Goal: Task Accomplishment & Management: Use online tool/utility

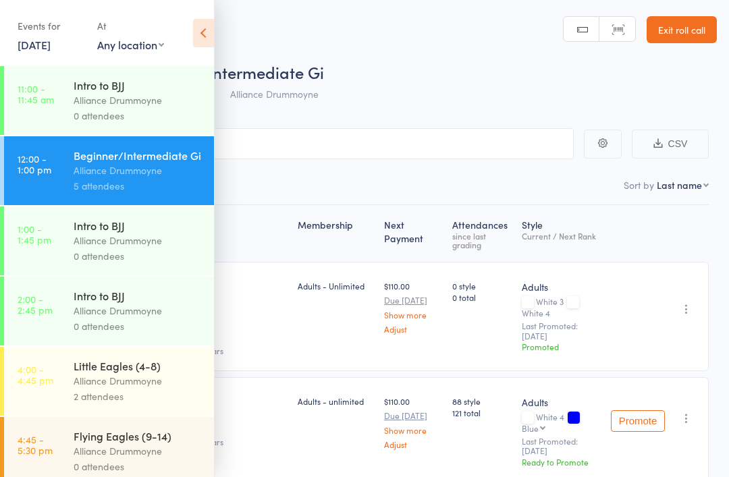
click at [161, 384] on div "Alliance Drummoyne" at bounding box center [138, 381] width 129 height 16
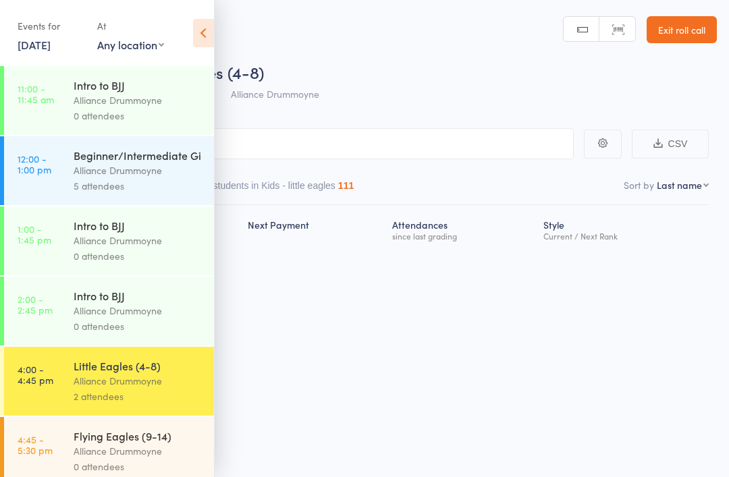
click at [212, 26] on icon at bounding box center [203, 33] width 21 height 28
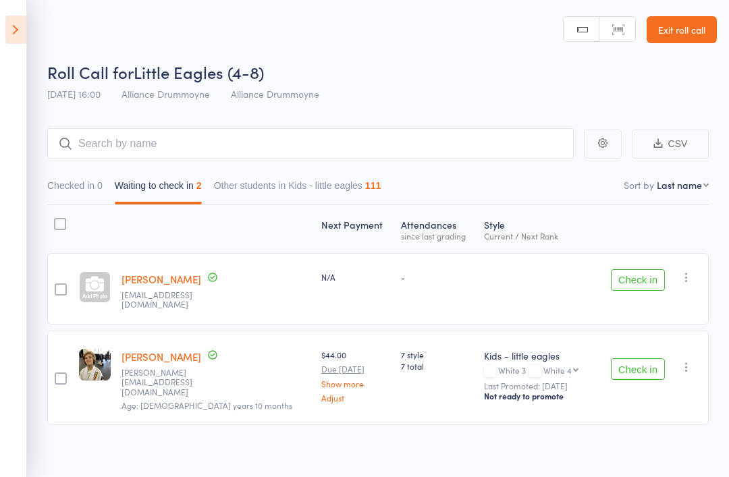
click at [696, 34] on link "Exit roll call" at bounding box center [681, 29] width 70 height 27
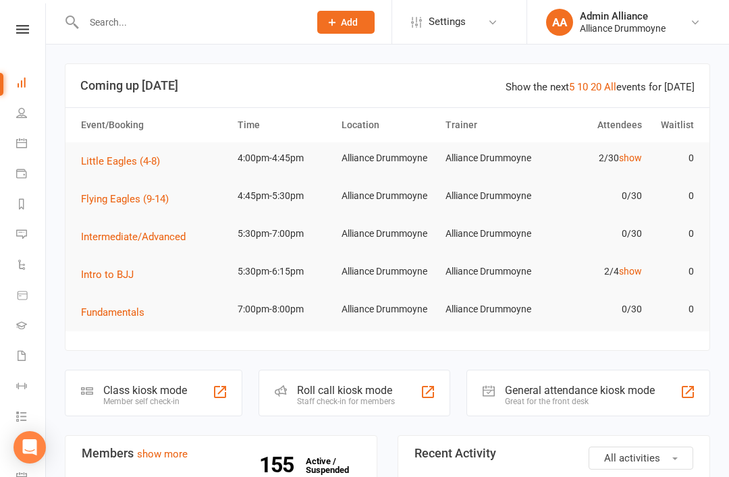
click at [17, 108] on icon at bounding box center [21, 112] width 11 height 11
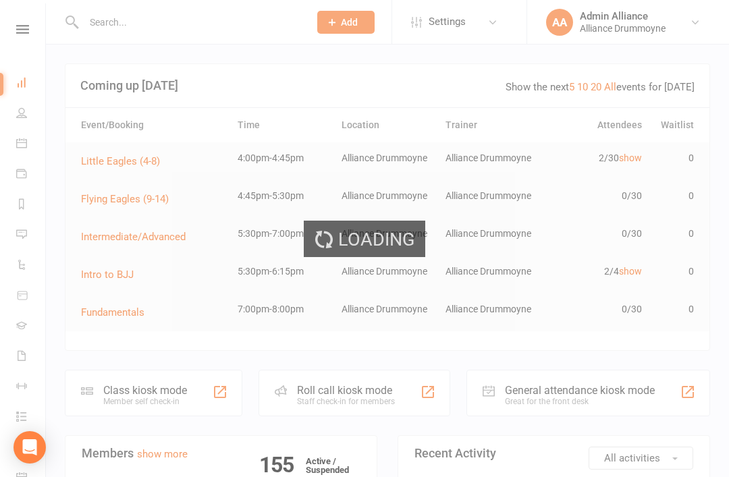
select select "100"
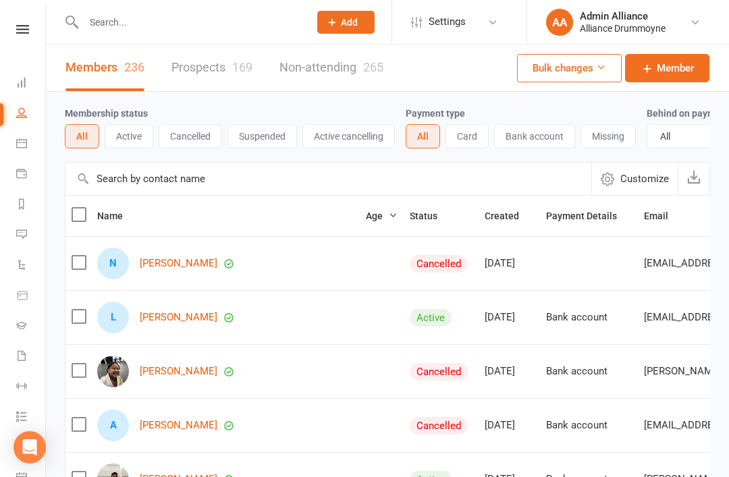
click at [188, 57] on link "Prospects 169" at bounding box center [211, 68] width 81 height 47
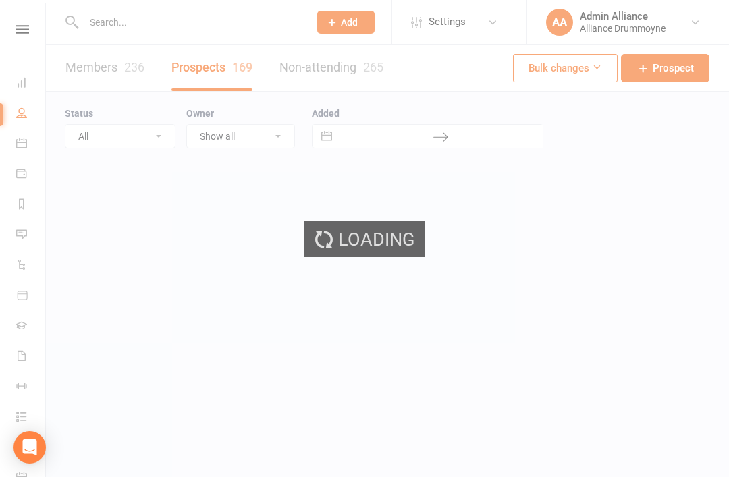
select select "100"
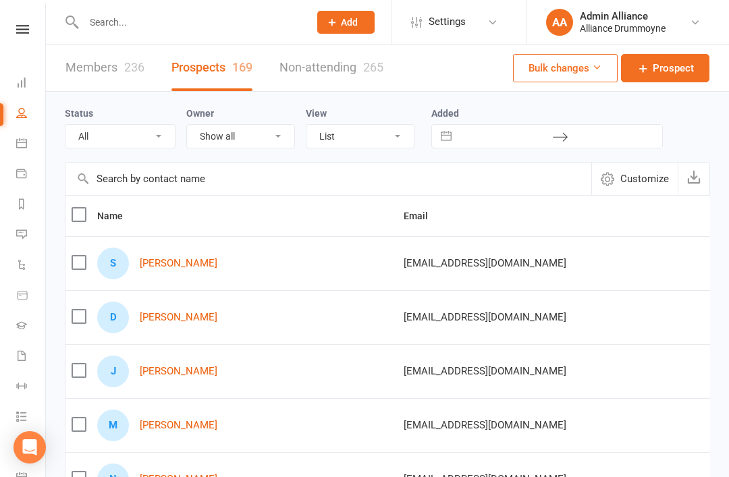
click at [171, 376] on link "Jude Byrnes" at bounding box center [179, 371] width 78 height 11
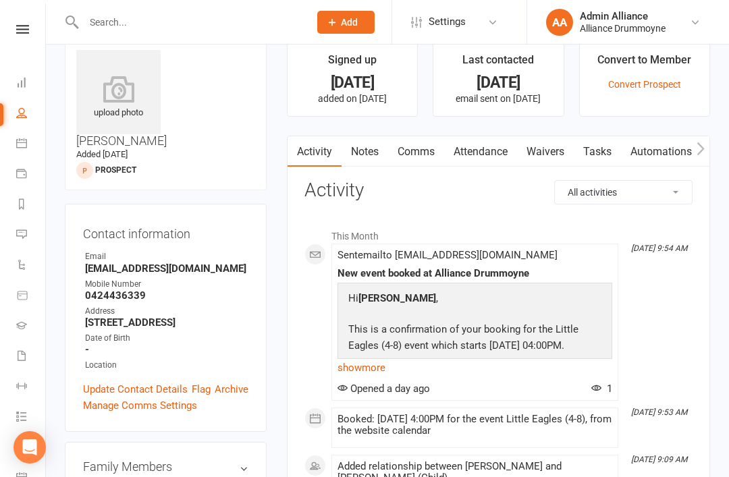
scroll to position [23, 0]
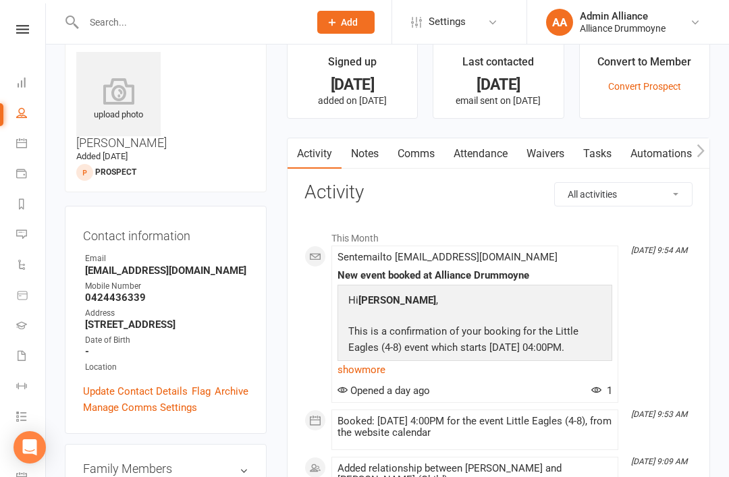
click at [17, 95] on link "Dashboard" at bounding box center [31, 84] width 30 height 30
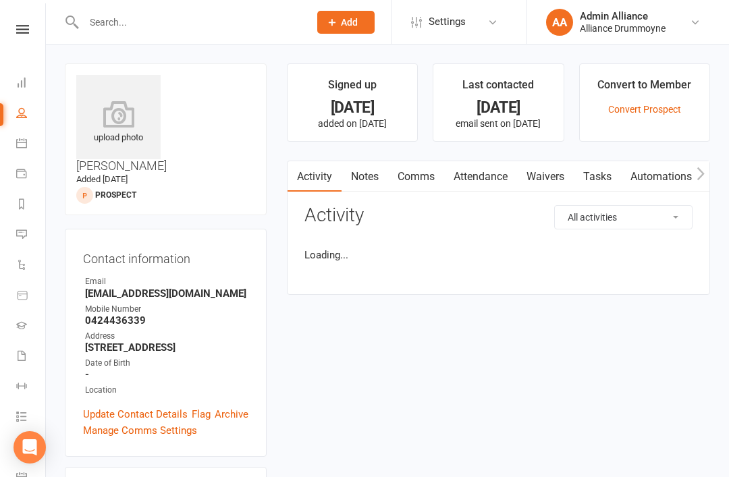
select select "100"
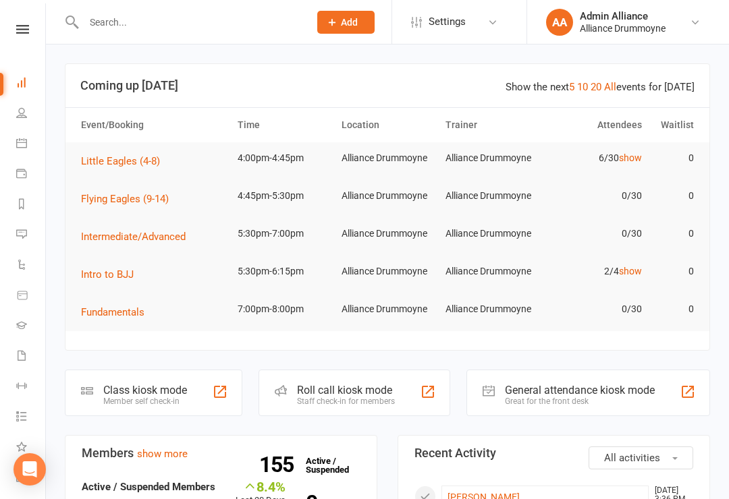
click at [640, 163] on link "show" at bounding box center [630, 157] width 23 height 11
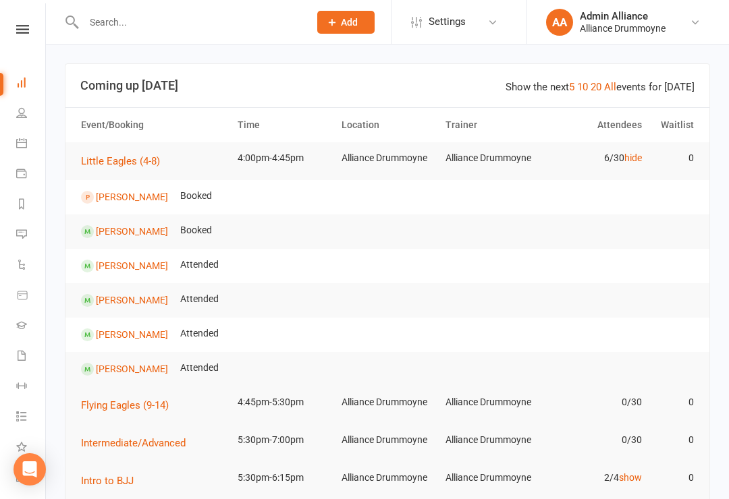
click at [24, 75] on link "Dashboard" at bounding box center [31, 84] width 30 height 30
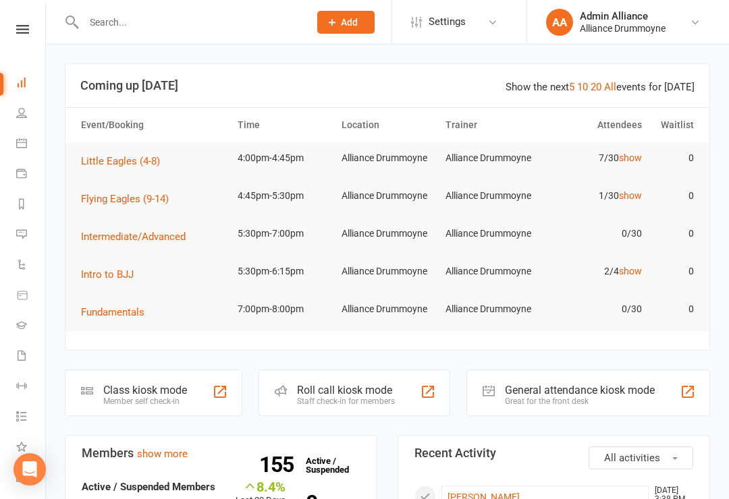
click at [623, 206] on td "1/30 show" at bounding box center [595, 196] width 104 height 32
click at [636, 194] on link "show" at bounding box center [630, 195] width 23 height 11
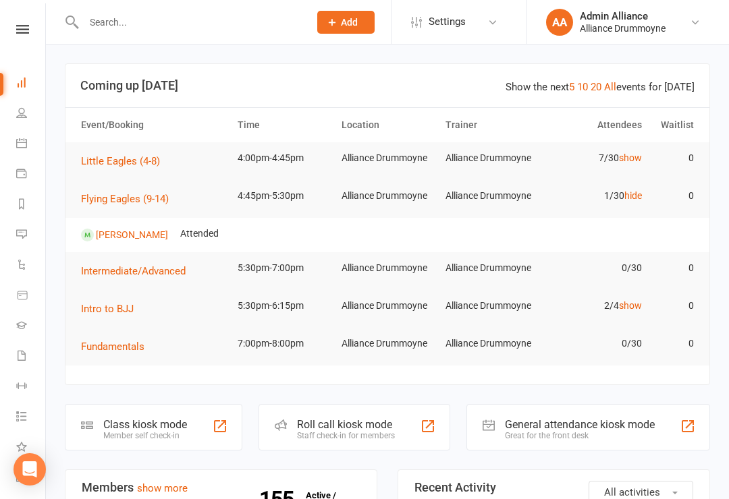
click at [370, 422] on div "Roll call kiosk mode" at bounding box center [346, 424] width 98 height 13
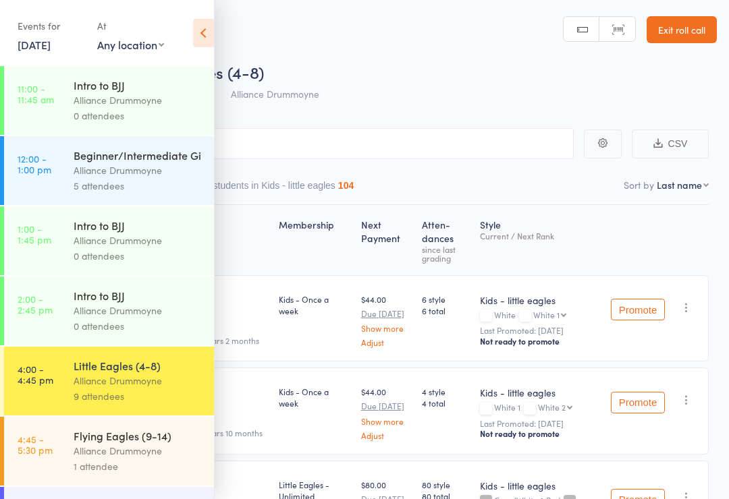
click at [212, 32] on icon at bounding box center [203, 33] width 21 height 28
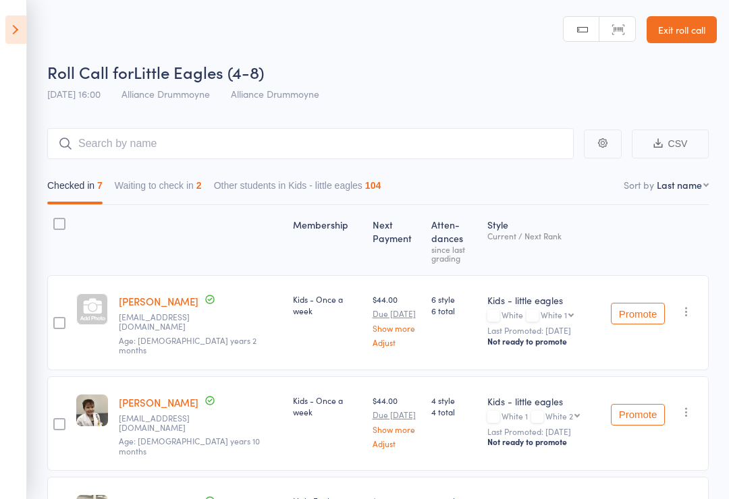
click at [153, 187] on button "Waiting to check in 2" at bounding box center [158, 188] width 87 height 31
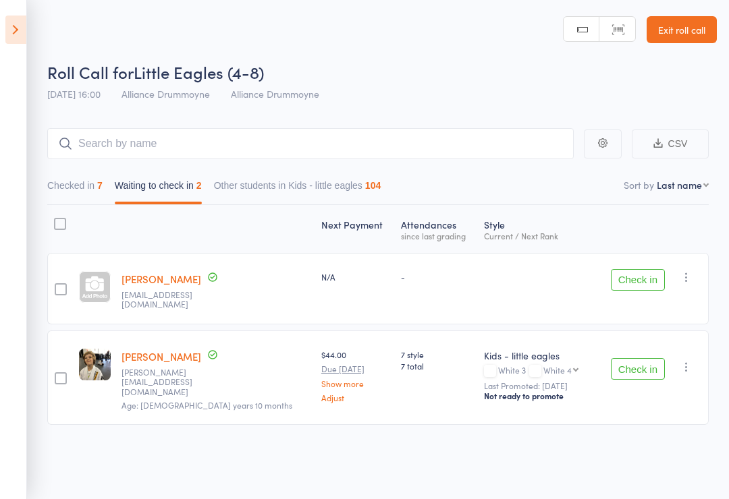
click at [638, 277] on button "Check in" at bounding box center [638, 280] width 54 height 22
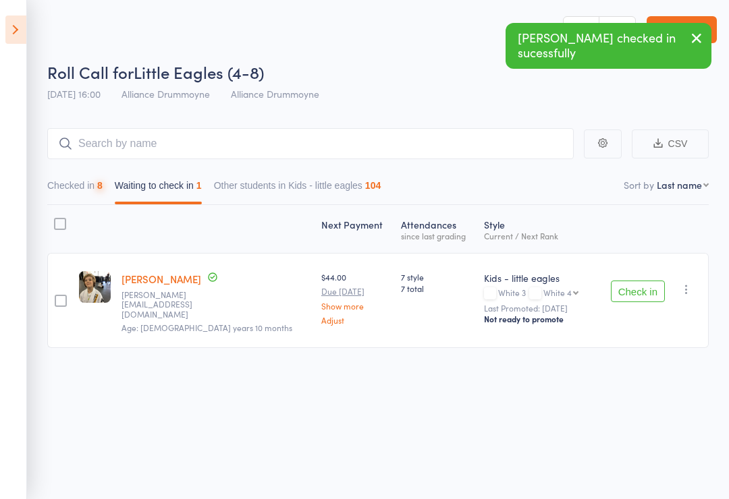
click at [57, 188] on button "Checked in 8" at bounding box center [74, 188] width 55 height 31
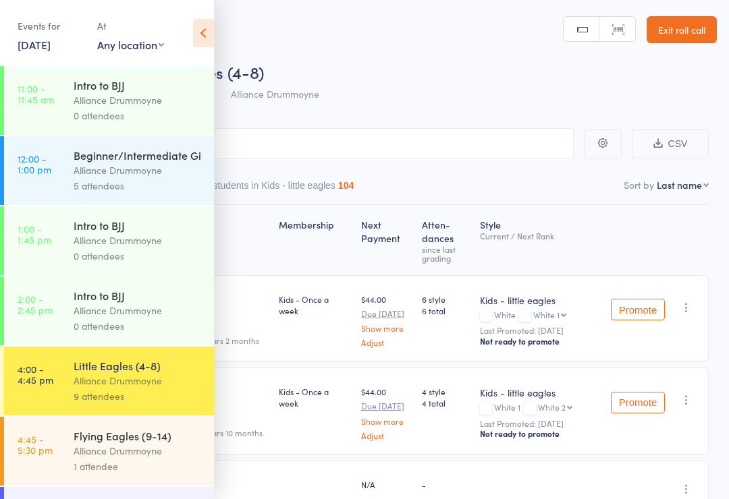
click at [188, 45] on div "Events for [DATE] [DATE] [DATE] Sun Mon Tue Wed Thu Fri Sat 31 27 28 29 30 31 0…" at bounding box center [107, 34] width 214 height 68
click at [210, 36] on icon at bounding box center [203, 33] width 21 height 28
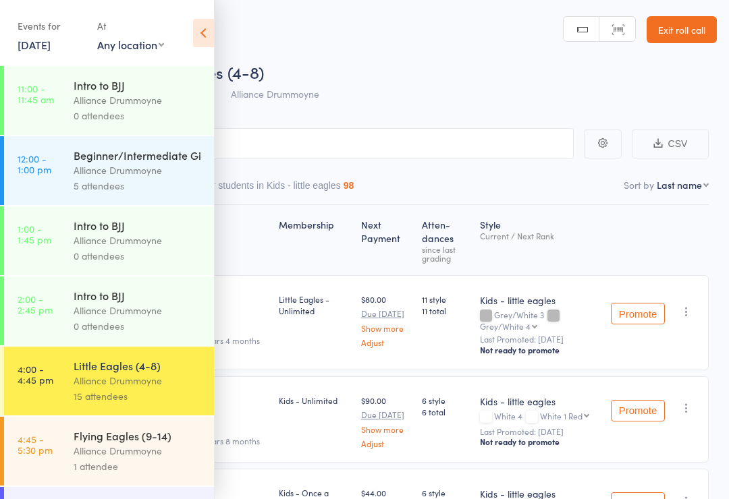
click at [200, 37] on icon at bounding box center [203, 33] width 21 height 28
click at [196, 34] on icon at bounding box center [203, 33] width 21 height 28
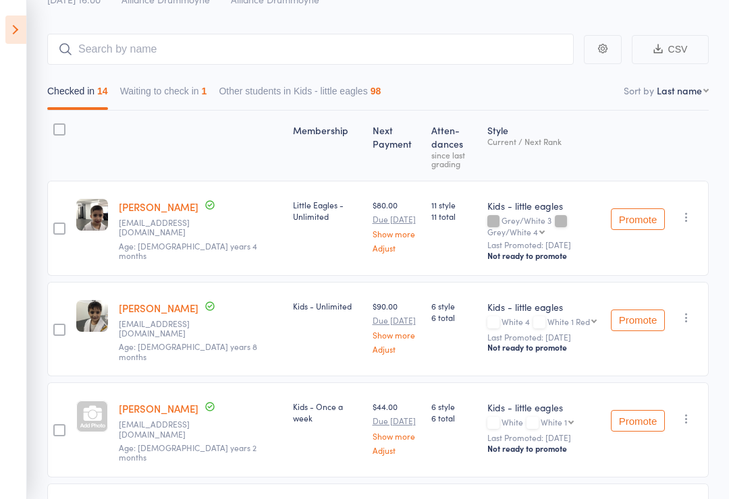
scroll to position [112, 0]
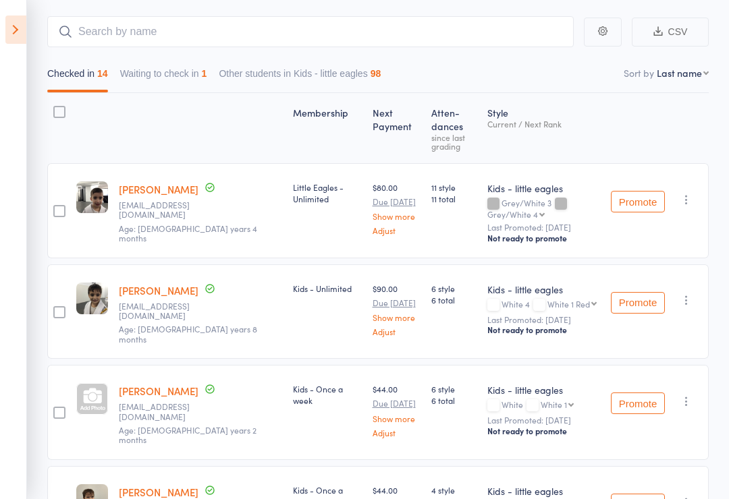
click at [685, 85] on nav "Checked in 14 Waiting to check in 1 Other students in Kids - little eagles 98" at bounding box center [377, 76] width 673 height 31
click at [685, 88] on nav "Checked in 14 Waiting to check in 1 Other students in Kids - little eagles 98" at bounding box center [377, 76] width 673 height 31
click at [675, 82] on nav "Checked in 14 Waiting to check in 1 Other students in Kids - little eagles 98" at bounding box center [377, 76] width 673 height 31
click at [689, 75] on select "First name Last name Birthday today? Behind on payments? Check in time Next pay…" at bounding box center [682, 72] width 52 height 13
select select "9"
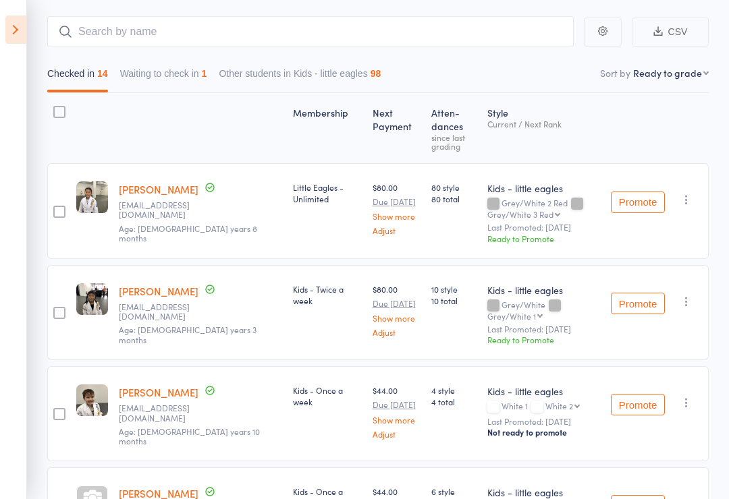
scroll to position [1, 0]
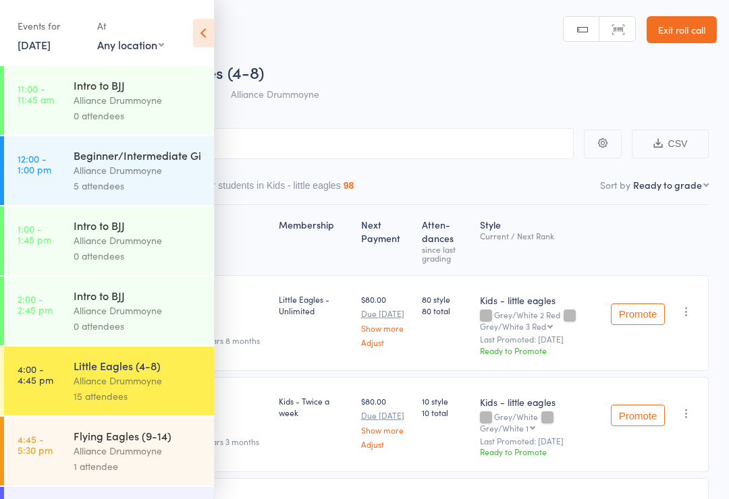
click at [194, 25] on icon at bounding box center [203, 33] width 21 height 28
click at [200, 30] on icon at bounding box center [203, 33] width 21 height 28
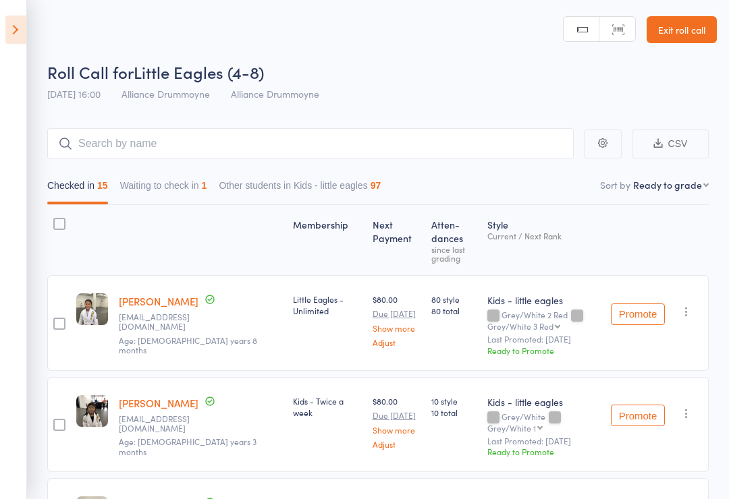
click at [681, 39] on link "Exit roll call" at bounding box center [681, 29] width 70 height 27
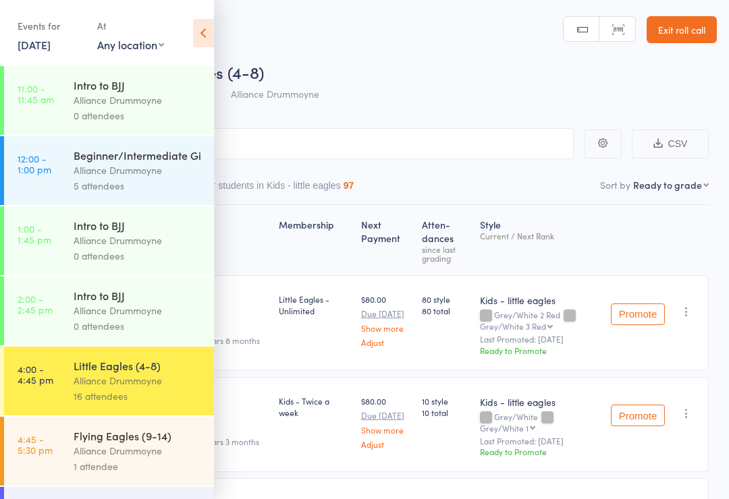
click at [675, 33] on link "Exit roll call" at bounding box center [681, 29] width 70 height 27
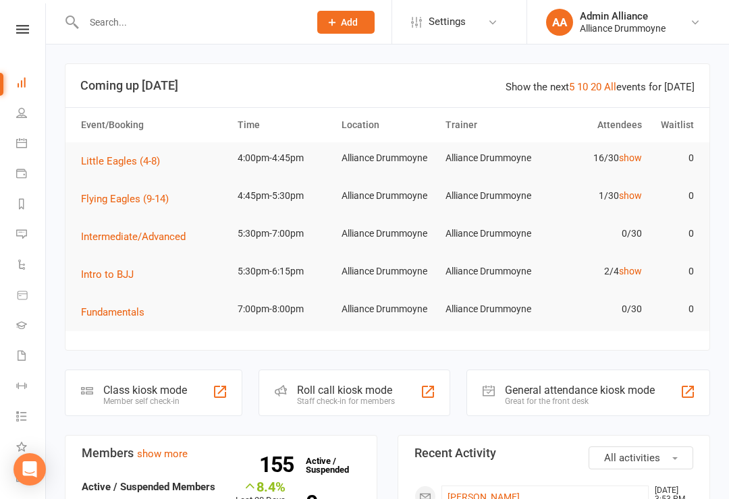
click at [21, 123] on link "People" at bounding box center [31, 114] width 30 height 30
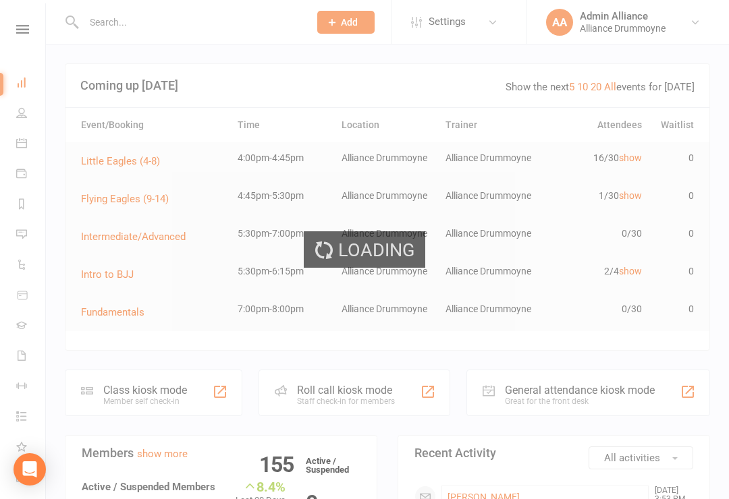
select select "100"
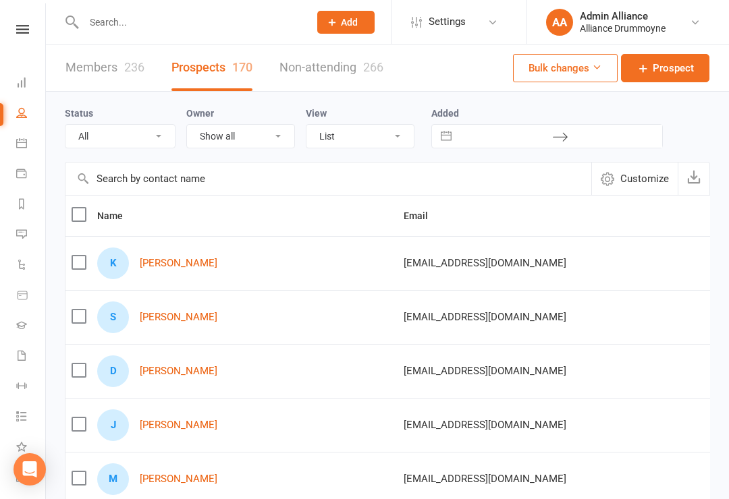
click at [22, 82] on icon at bounding box center [21, 82] width 11 height 11
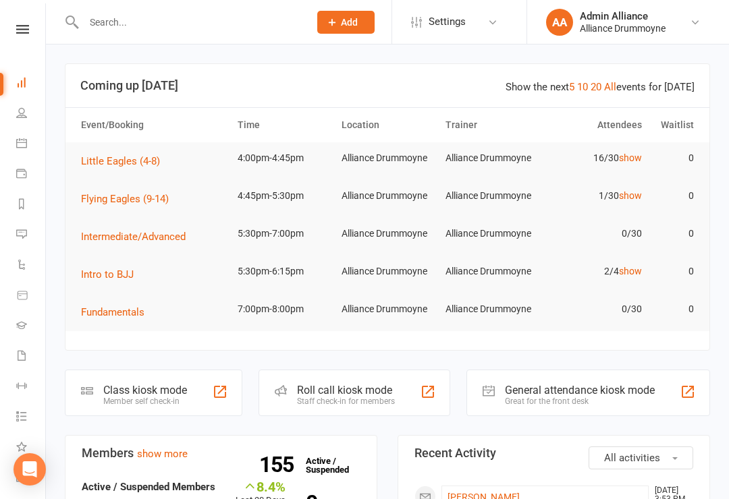
click at [353, 399] on div "Staff check-in for members" at bounding box center [346, 401] width 98 height 9
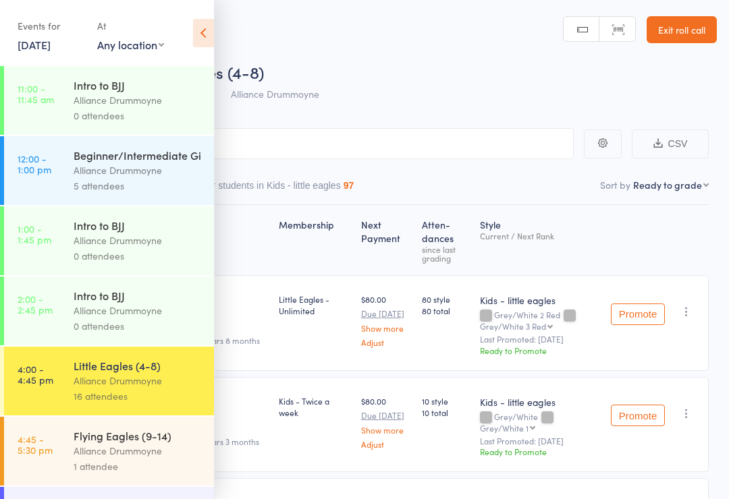
click at [204, 47] on icon at bounding box center [203, 33] width 21 height 28
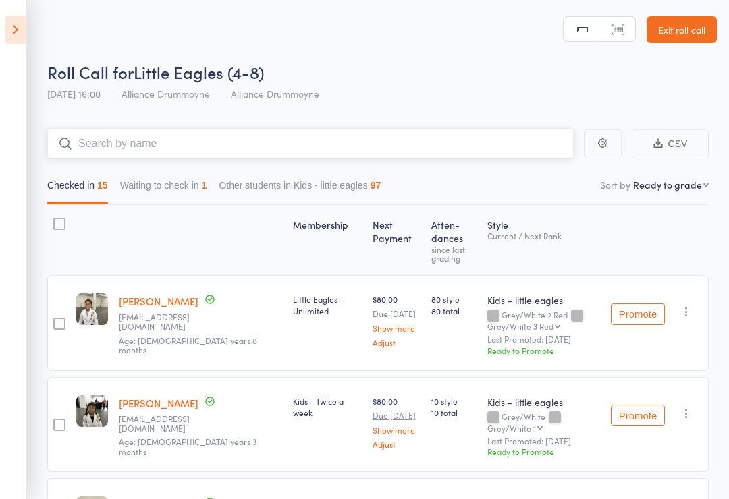
click at [288, 145] on input "search" at bounding box center [310, 143] width 526 height 31
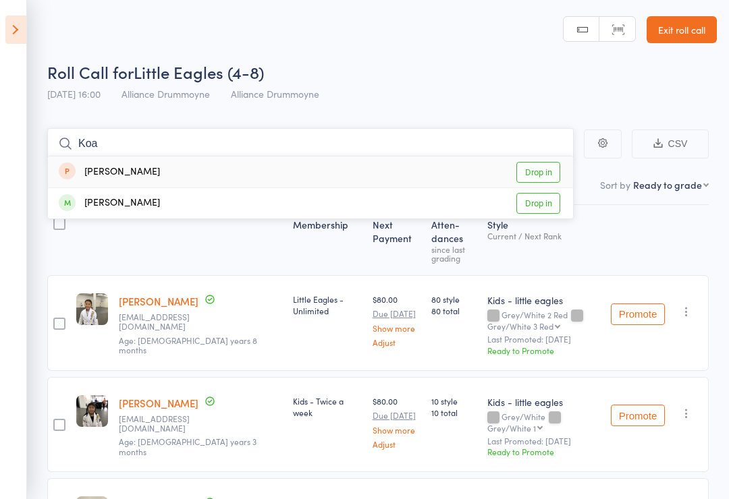
type input "Koa"
click at [537, 171] on link "Drop in" at bounding box center [538, 172] width 44 height 21
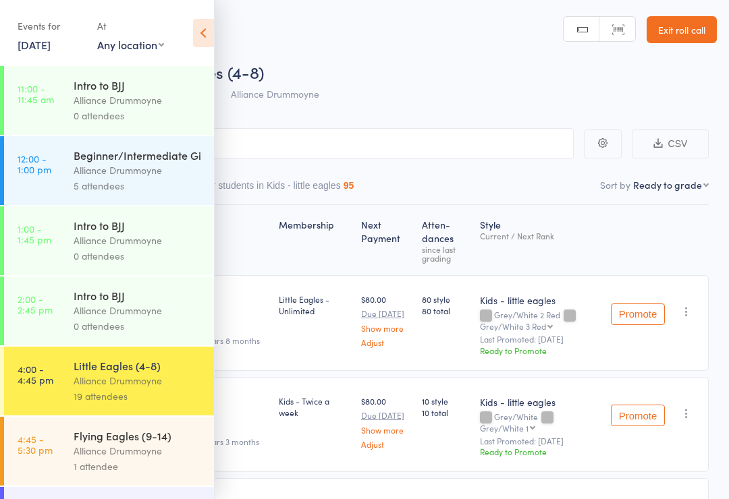
click at [206, 34] on icon at bounding box center [203, 33] width 21 height 28
click at [210, 26] on icon at bounding box center [203, 33] width 21 height 28
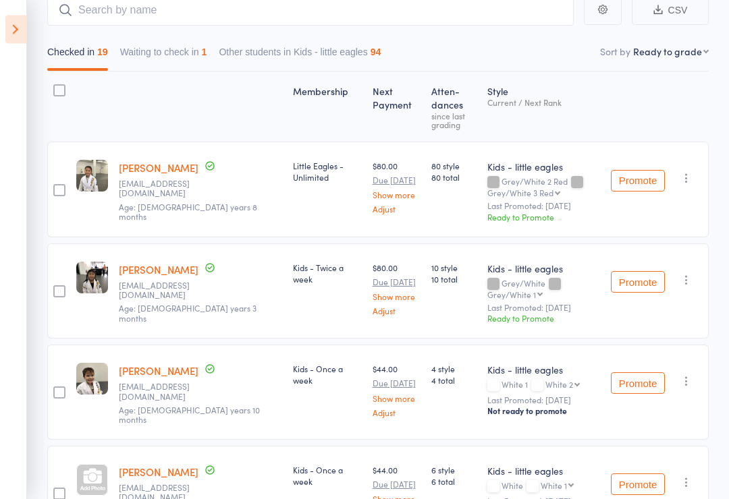
scroll to position [125, 0]
